Goal: Information Seeking & Learning: Understand process/instructions

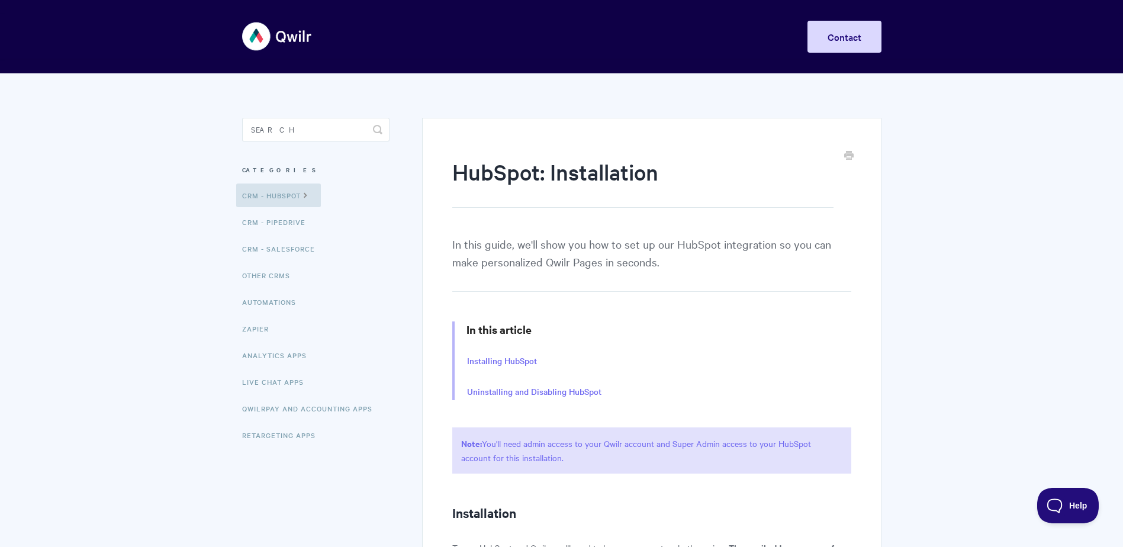
click at [283, 36] on img at bounding box center [277, 36] width 70 height 44
click at [509, 360] on link "Installing HubSpot" at bounding box center [502, 360] width 70 height 13
click at [289, 41] on img at bounding box center [277, 36] width 70 height 44
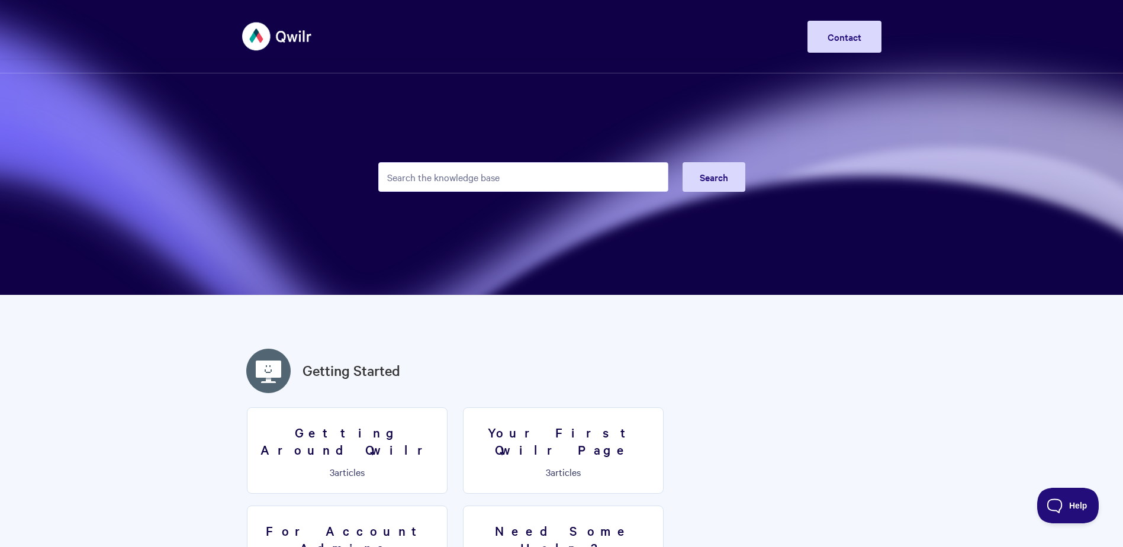
click at [266, 27] on img at bounding box center [277, 36] width 70 height 44
drag, startPoint x: 261, startPoint y: 38, endPoint x: 237, endPoint y: 20, distance: 30.4
click at [261, 38] on img at bounding box center [277, 36] width 70 height 44
